Goal: Entertainment & Leisure: Consume media (video, audio)

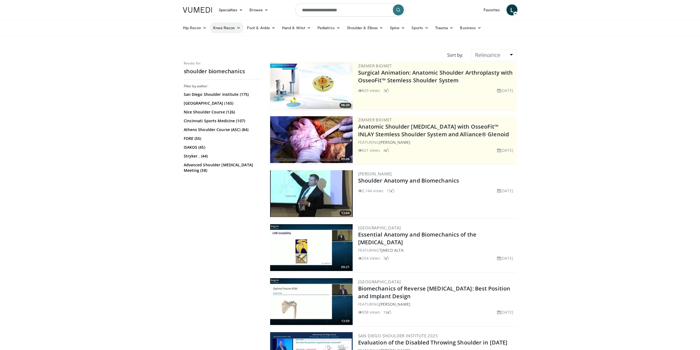
drag, startPoint x: 231, startPoint y: 28, endPoint x: 232, endPoint y: 32, distance: 4.0
click at [231, 28] on link "Knee Recon" at bounding box center [227, 27] width 34 height 11
click at [239, 59] on link "Knee Preservation" at bounding box center [242, 58] width 65 height 9
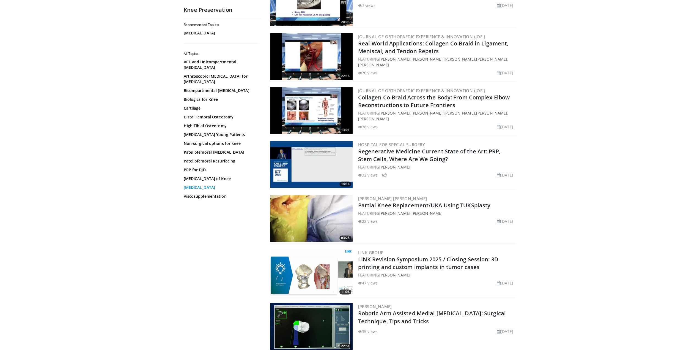
scroll to position [743, 0]
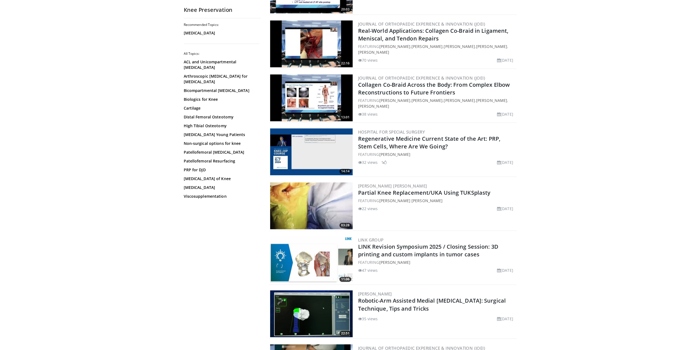
click at [310, 266] on img at bounding box center [311, 259] width 83 height 47
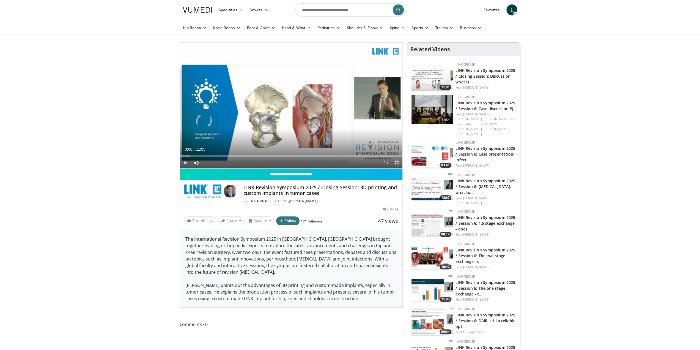
click at [398, 161] on span "Video Player" at bounding box center [396, 162] width 11 height 11
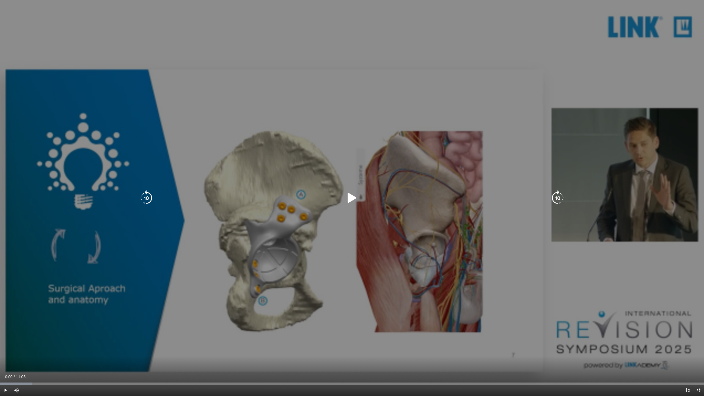
click at [354, 198] on icon "Video Player" at bounding box center [351, 197] width 15 height 15
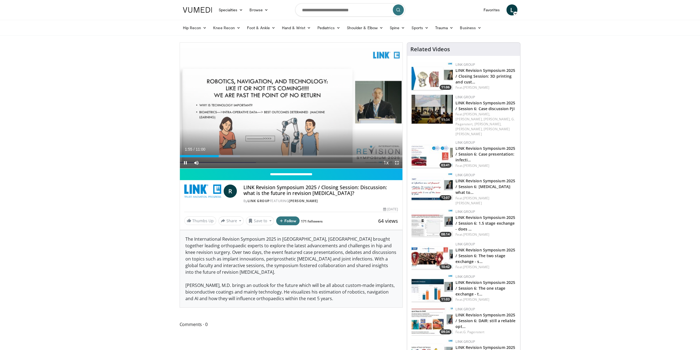
click at [397, 161] on span "Video Player" at bounding box center [396, 162] width 11 height 11
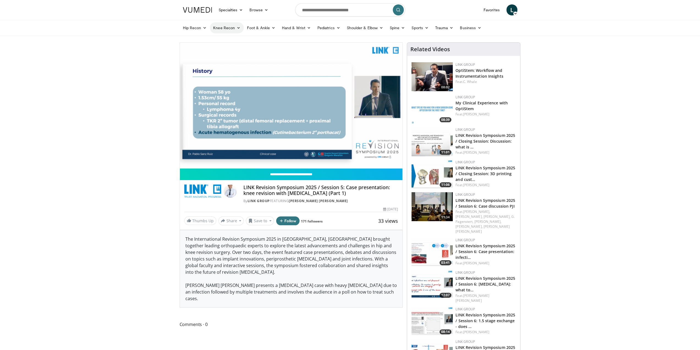
click at [218, 28] on link "Knee Recon" at bounding box center [227, 27] width 34 height 11
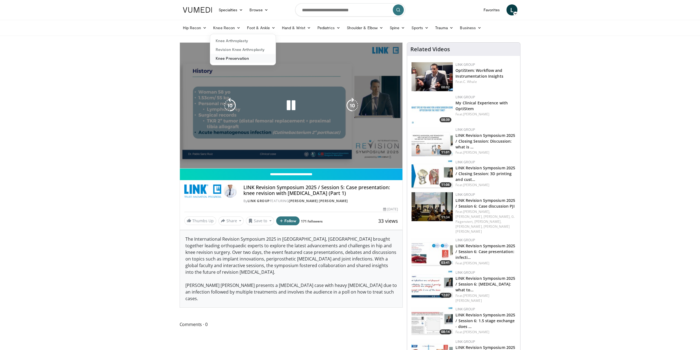
click at [233, 59] on link "Knee Preservation" at bounding box center [242, 58] width 65 height 9
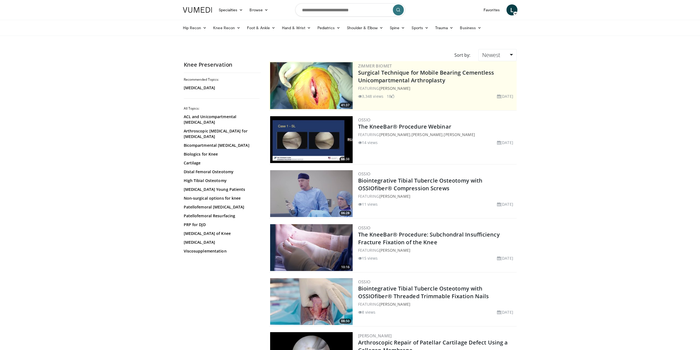
click at [335, 134] on img at bounding box center [311, 139] width 83 height 47
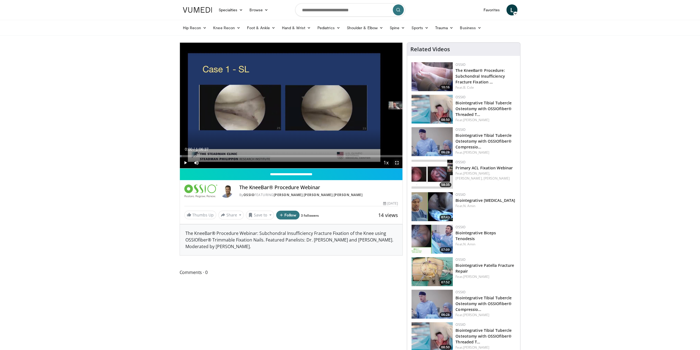
click at [398, 162] on span "Video Player" at bounding box center [396, 162] width 11 height 11
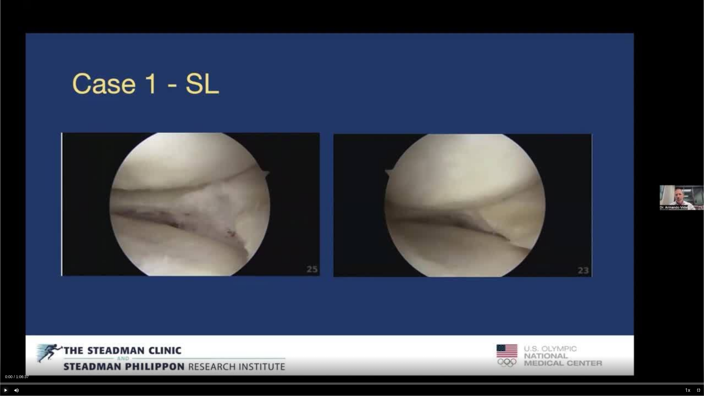
click at [5, 349] on span "Video Player" at bounding box center [5, 390] width 11 height 11
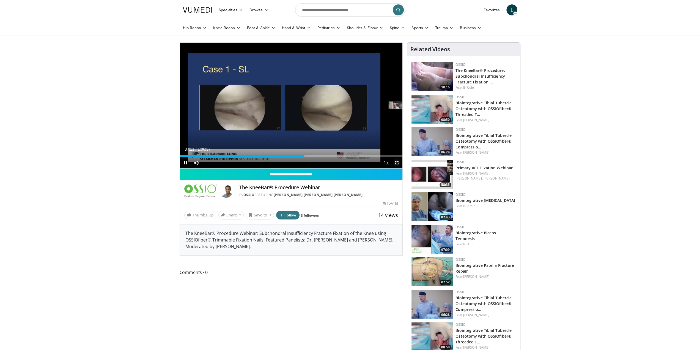
click at [398, 161] on span "Video Player" at bounding box center [396, 162] width 11 height 11
drag, startPoint x: 234, startPoint y: 92, endPoint x: 397, endPoint y: 163, distance: 178.1
click at [397, 163] on span "Video Player" at bounding box center [396, 162] width 11 height 11
